Goal: Transaction & Acquisition: Book appointment/travel/reservation

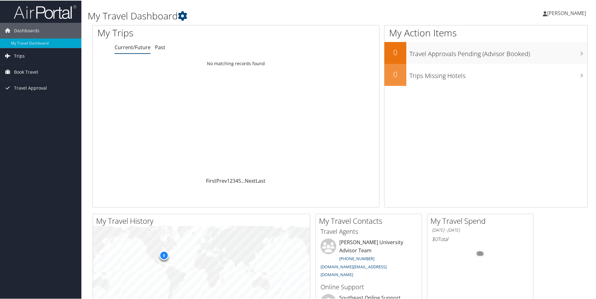
click at [7, 57] on icon at bounding box center [7, 54] width 9 height 9
click at [34, 99] on span "Book Travel" at bounding box center [26, 100] width 24 height 16
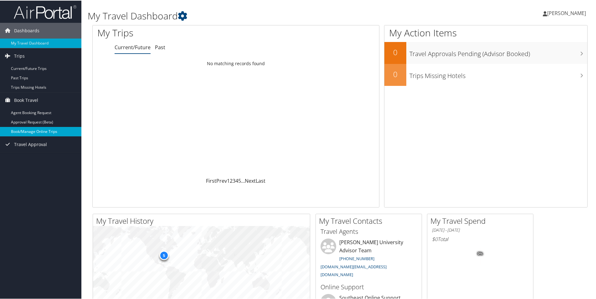
click at [42, 131] on link "Book/Manage Online Trips" at bounding box center [40, 130] width 81 height 9
